Goal: Task Accomplishment & Management: Use online tool/utility

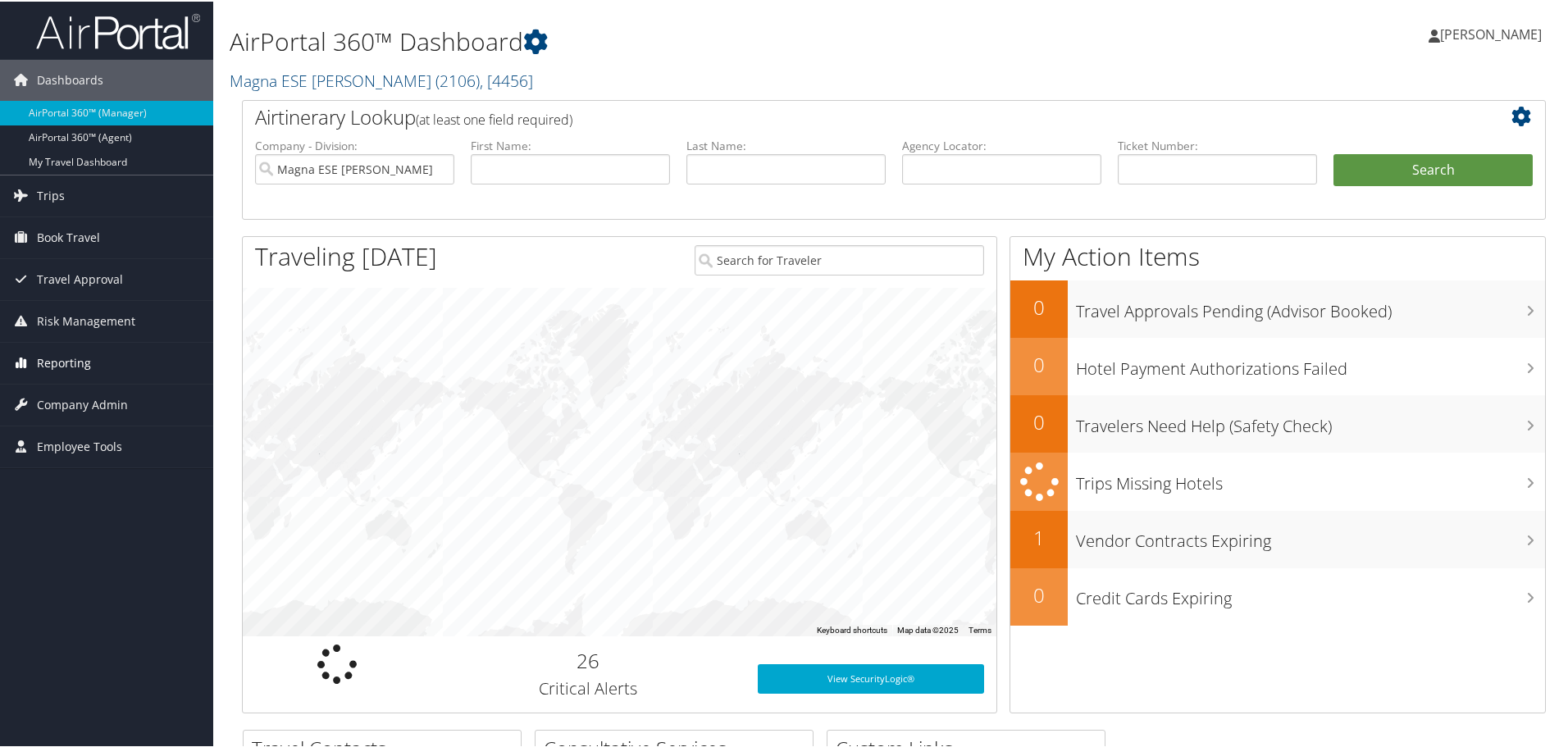
click at [95, 365] on link "Reporting" at bounding box center [106, 361] width 213 height 41
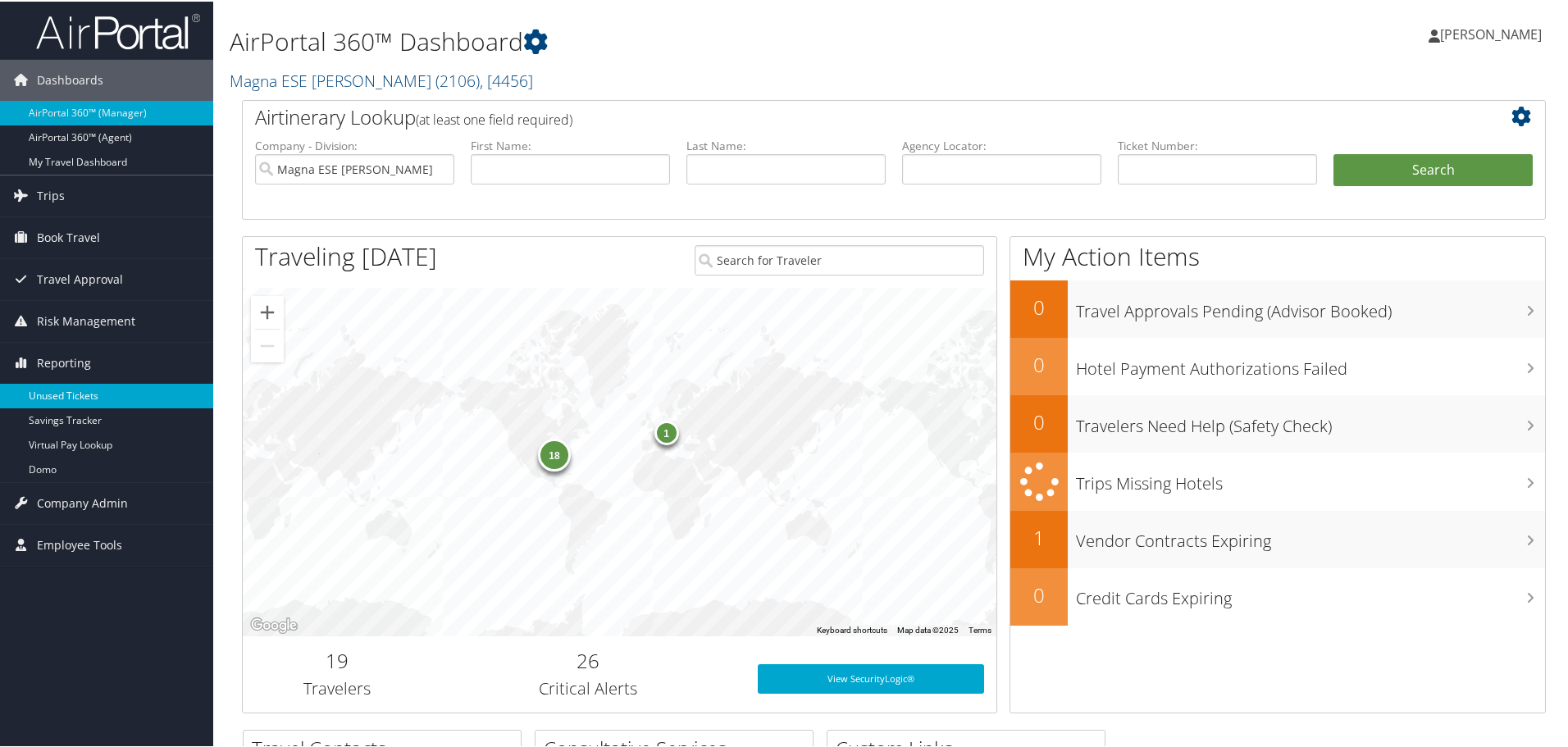
click at [87, 396] on link "Unused Tickets" at bounding box center [106, 393] width 213 height 24
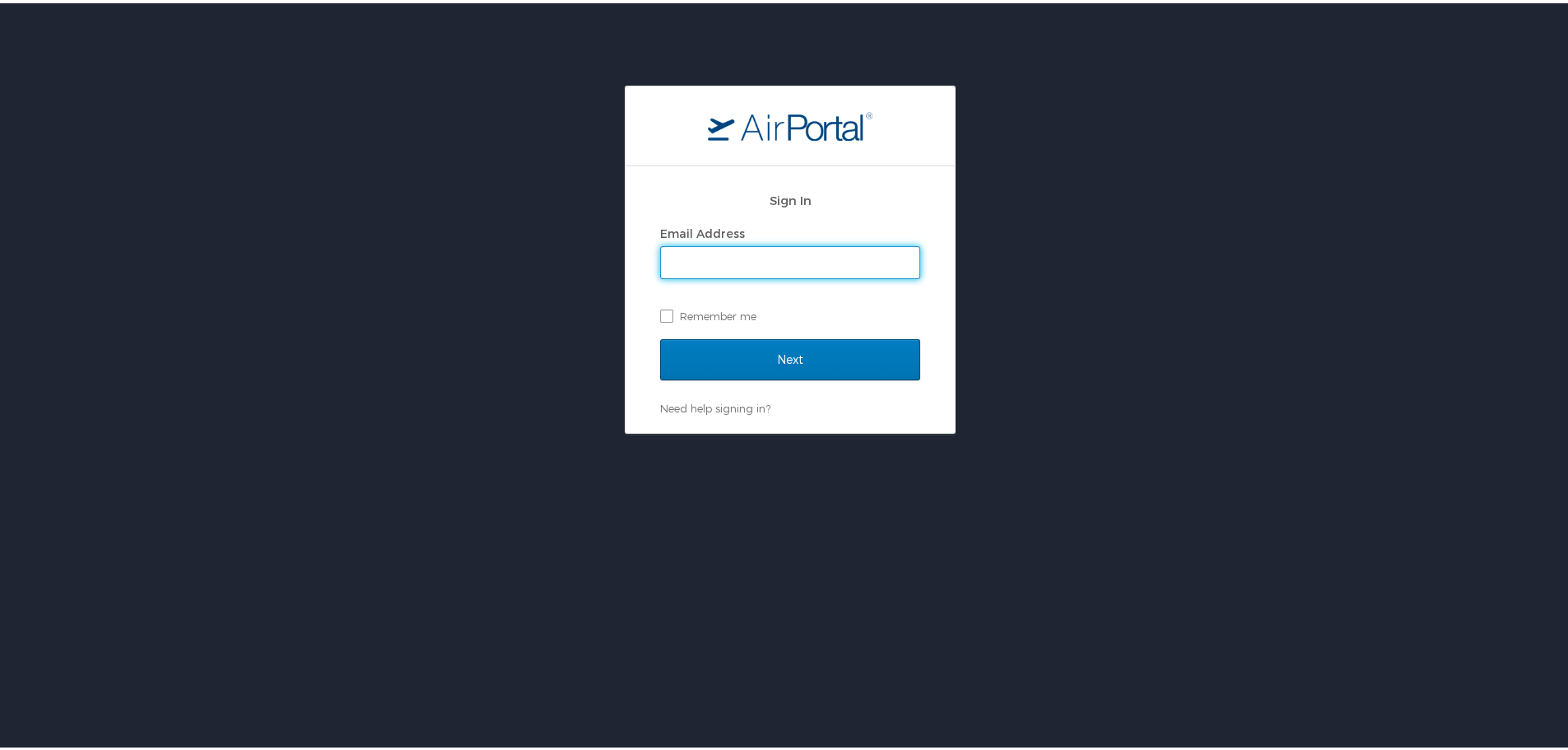
type input "cmares@hmhf.com"
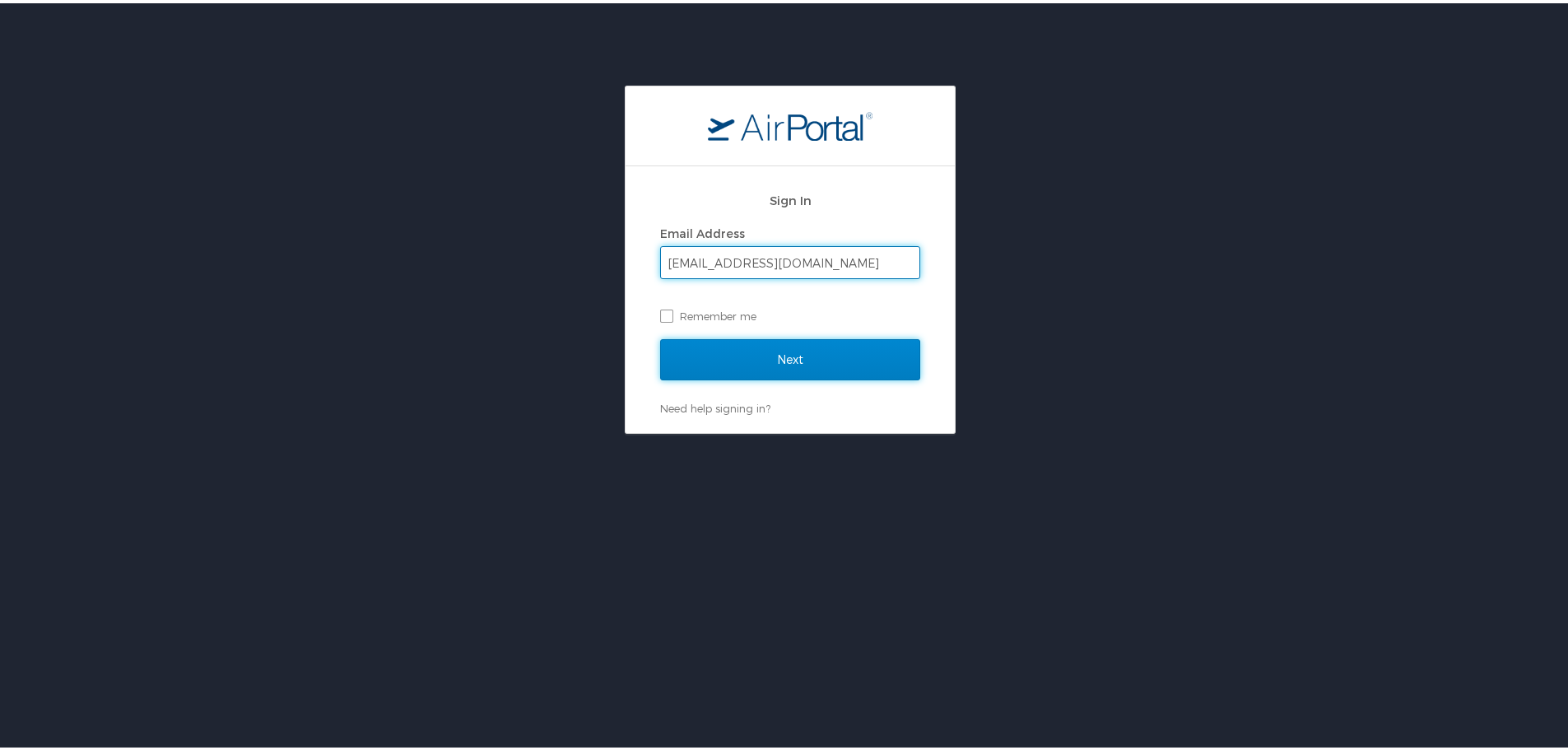
click at [825, 351] on input "Next" at bounding box center [790, 356] width 260 height 41
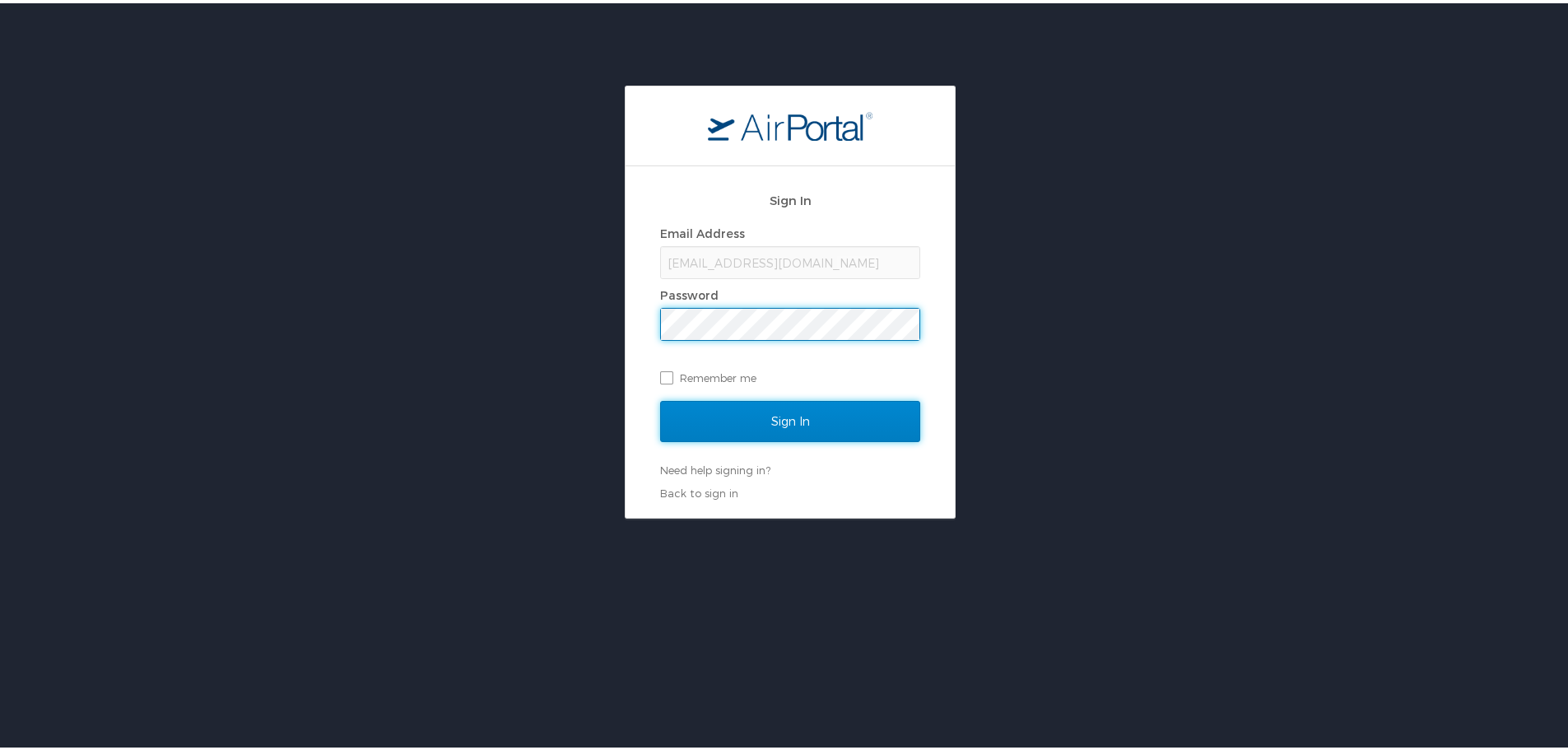
click at [800, 438] on input "Sign In" at bounding box center [790, 418] width 260 height 41
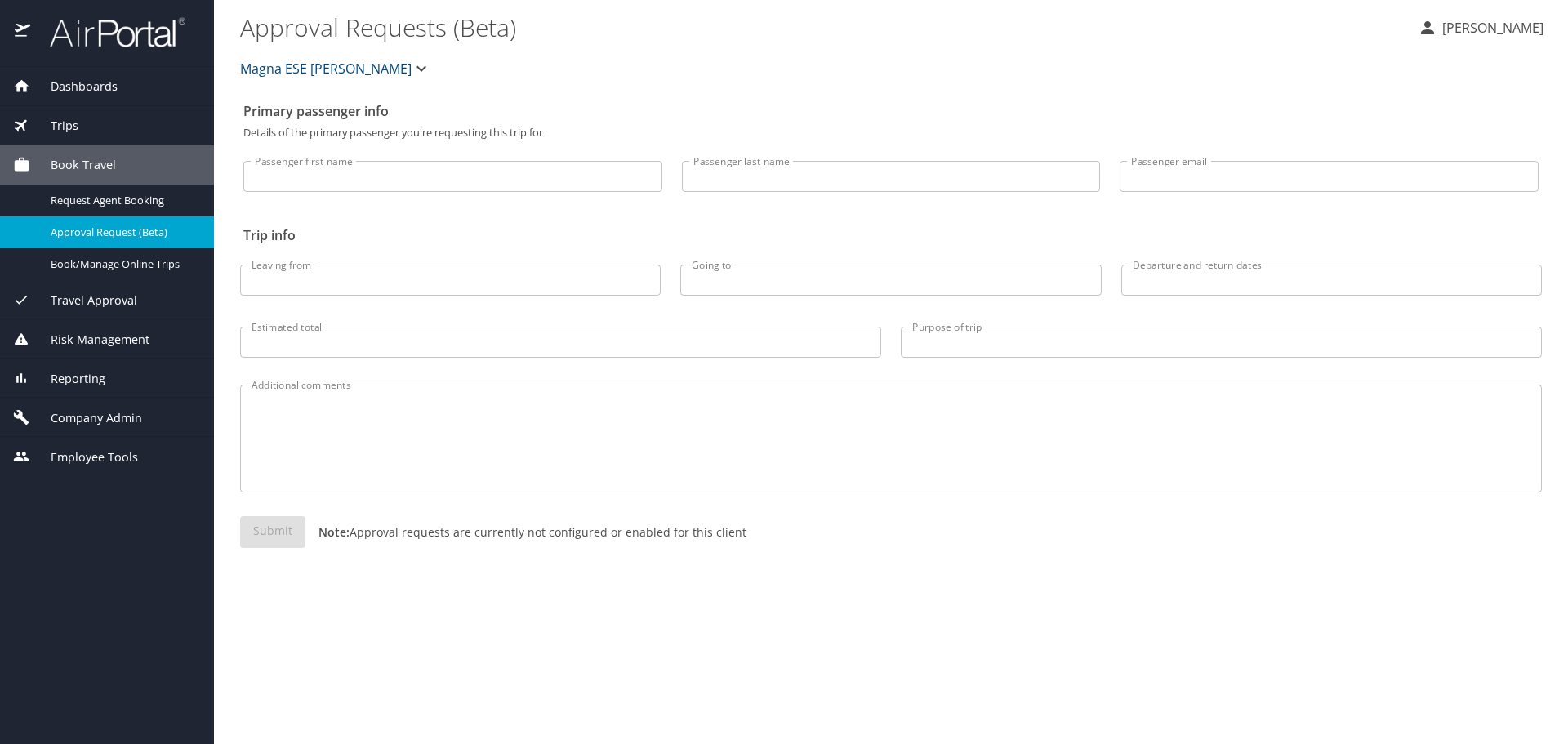
click at [102, 383] on span "Reporting" at bounding box center [68, 378] width 75 height 18
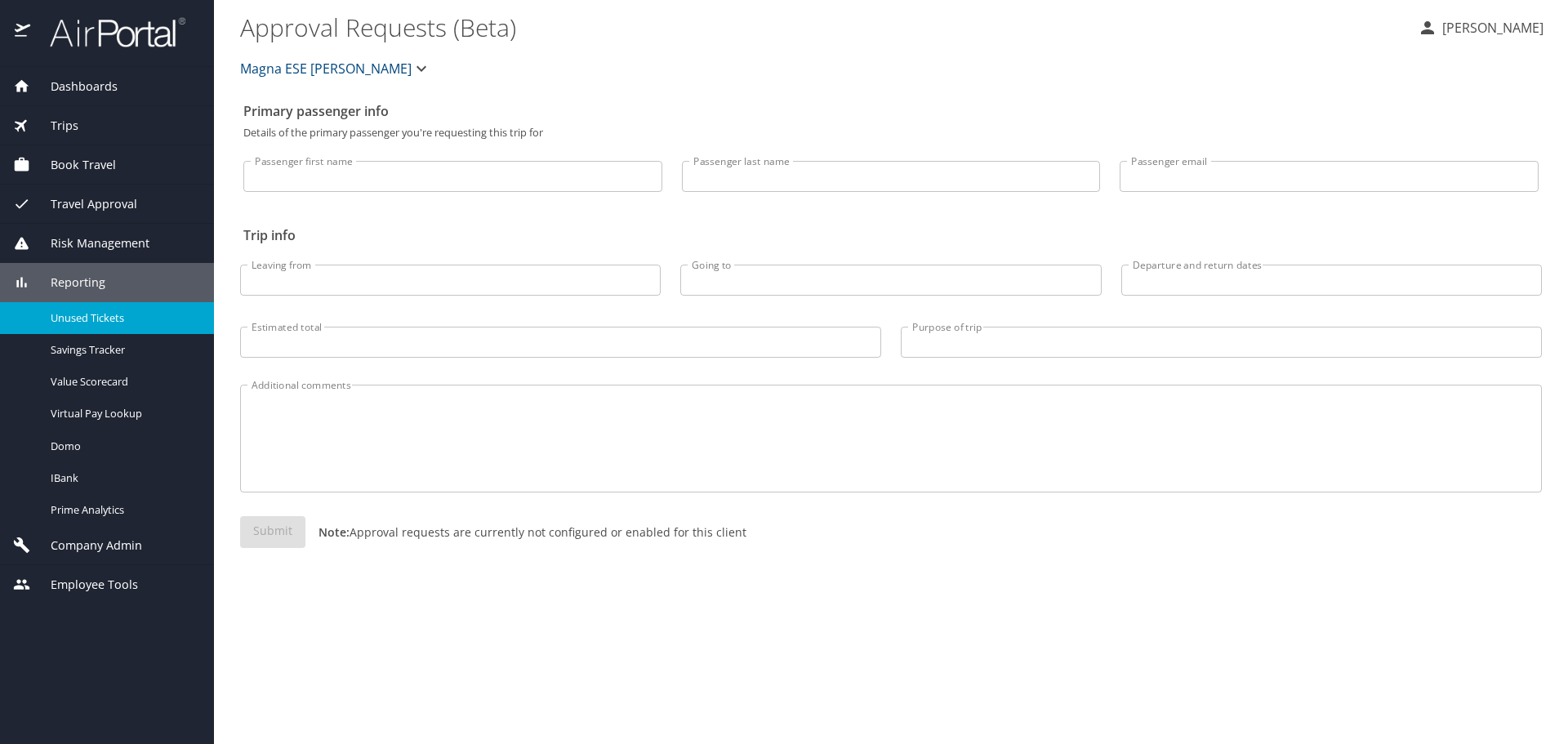
click at [128, 318] on span "Unused Tickets" at bounding box center [122, 318] width 144 height 15
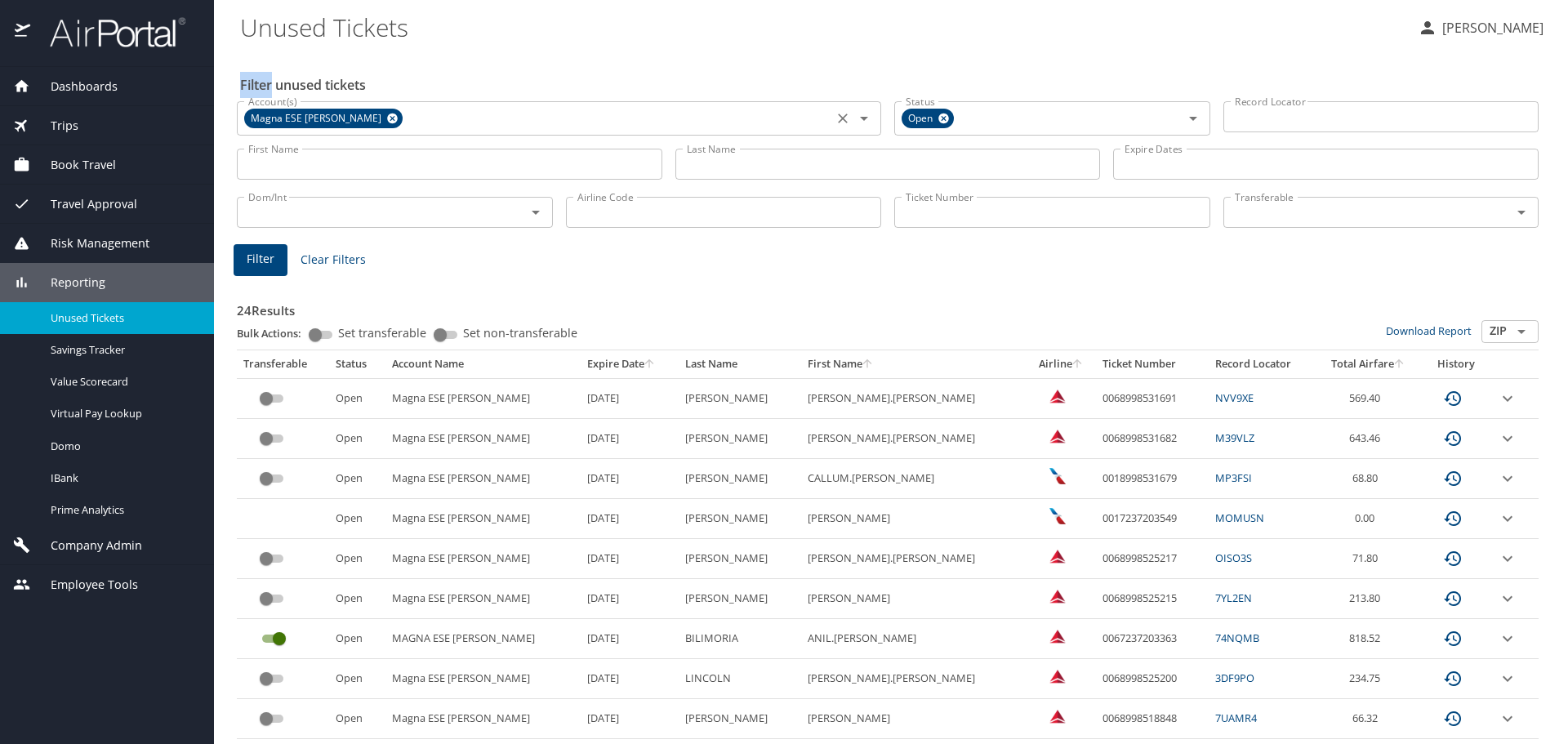
click at [386, 113] on icon at bounding box center [392, 118] width 13 height 18
click at [914, 209] on input "Ticket Number" at bounding box center [1052, 212] width 317 height 31
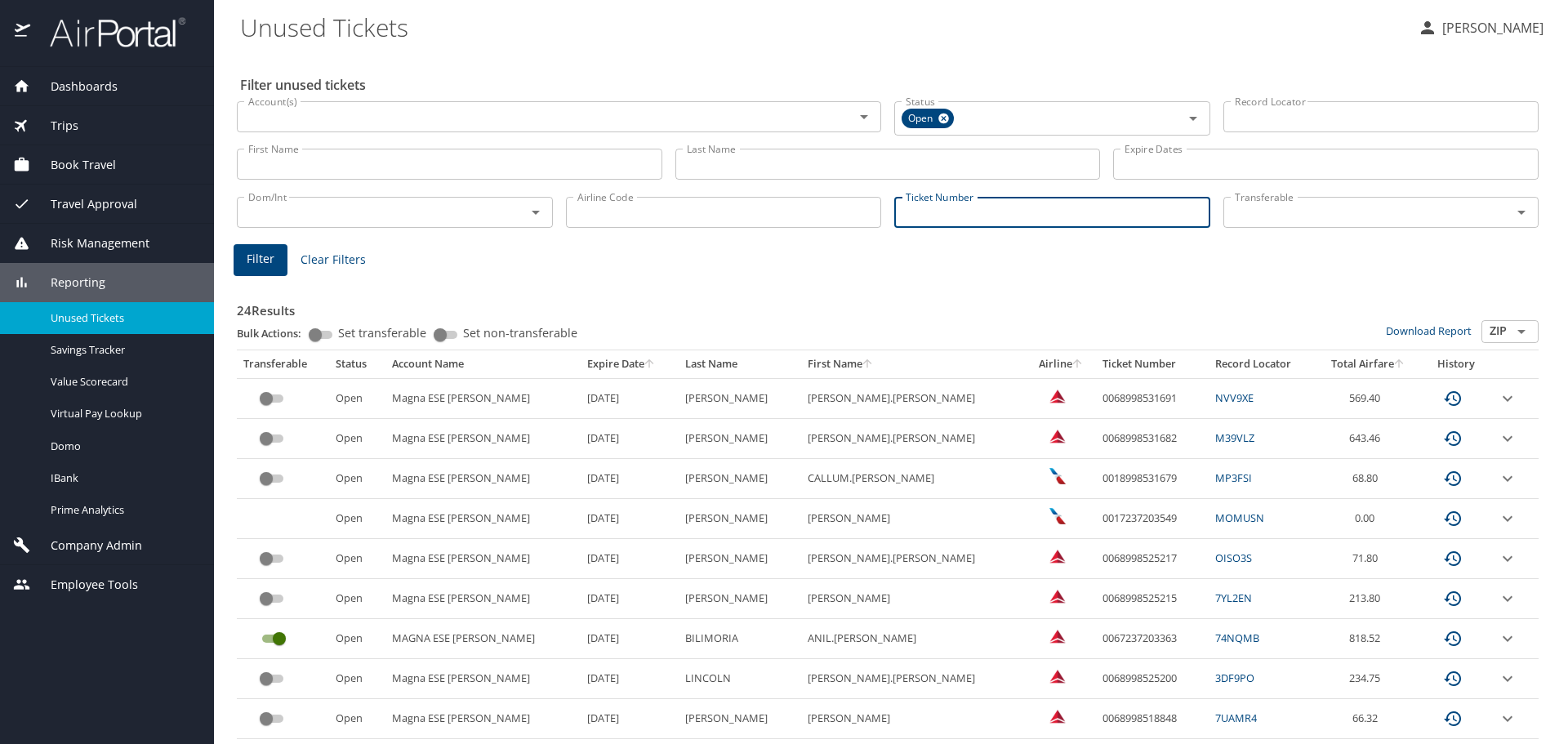
paste input "0068998572003"
type input "0068998572003"
click at [248, 270] on button "Filter" at bounding box center [260, 257] width 54 height 32
